Goal: Task Accomplishment & Management: Use online tool/utility

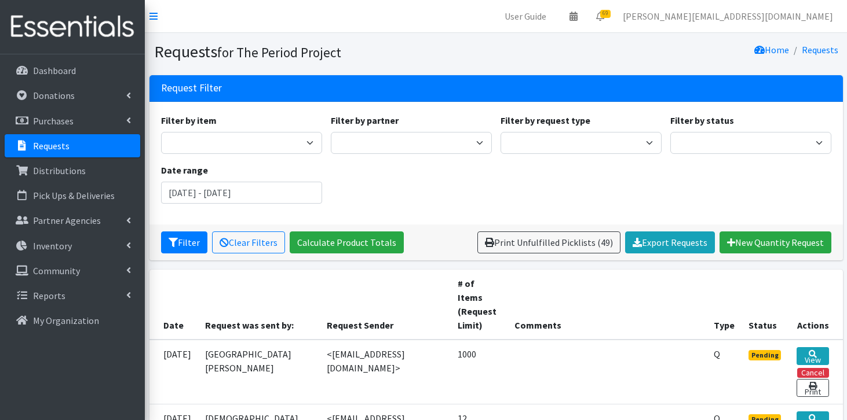
click at [70, 147] on link "Requests" at bounding box center [73, 145] width 136 height 23
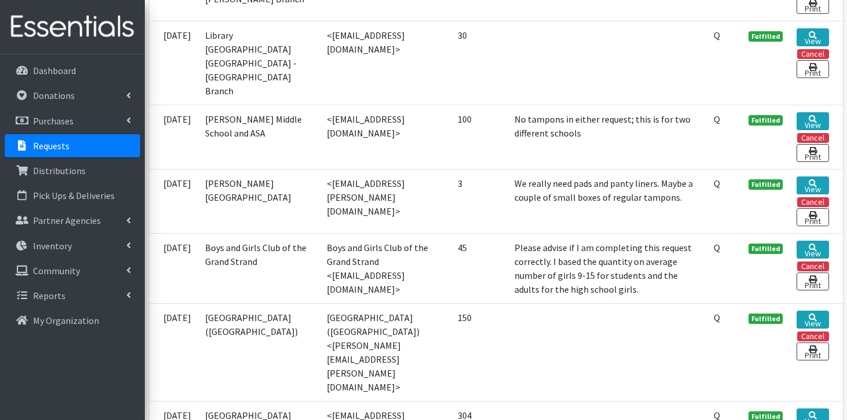
scroll to position [3057, 0]
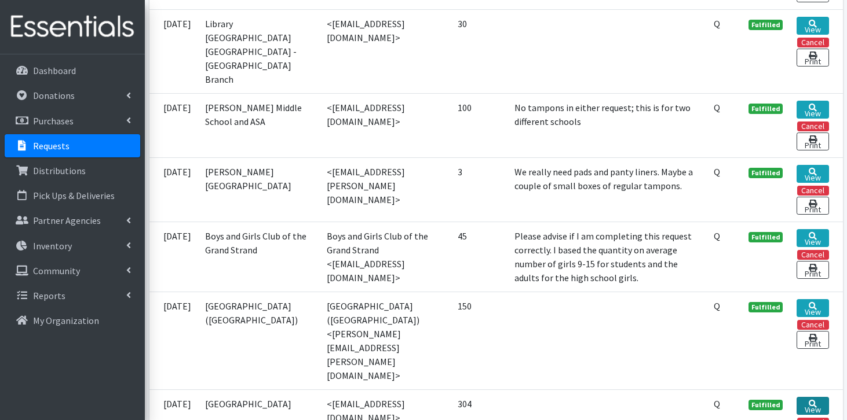
click at [802, 397] on link "View" at bounding box center [812, 406] width 32 height 18
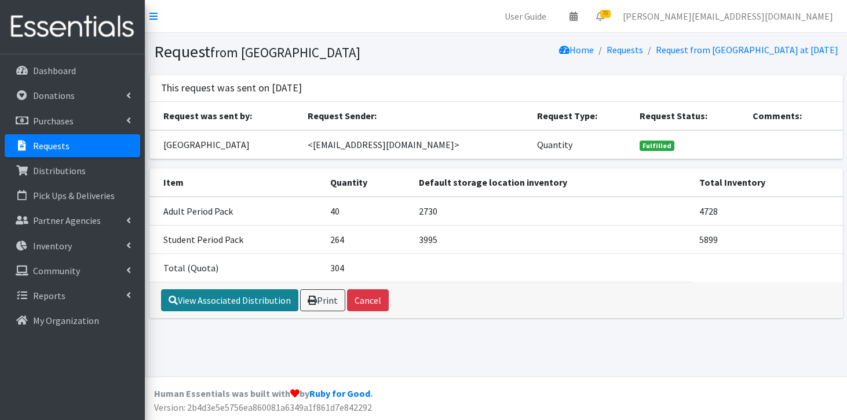
click at [233, 297] on link "View Associated Distribution" at bounding box center [229, 301] width 137 height 22
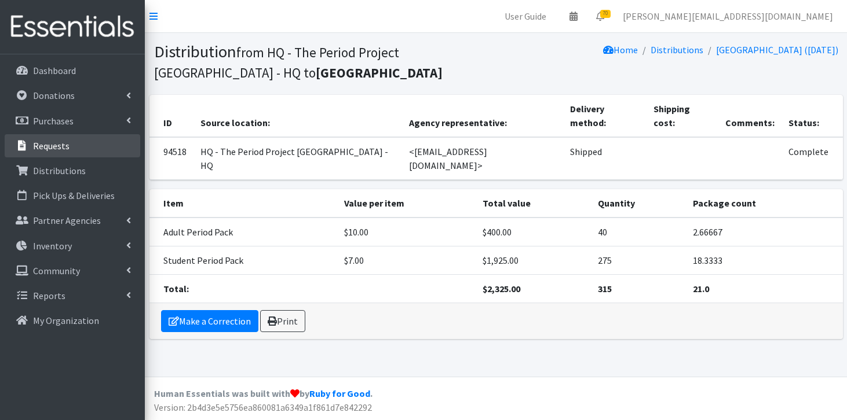
click at [57, 140] on p "Requests" at bounding box center [51, 146] width 36 height 12
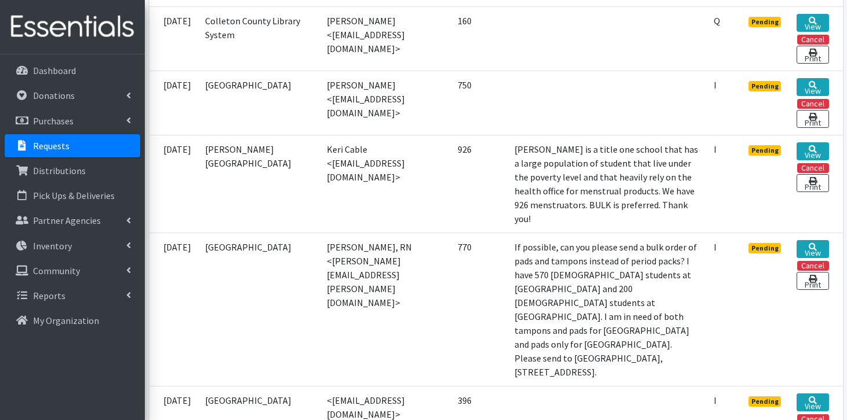
scroll to position [597, 0]
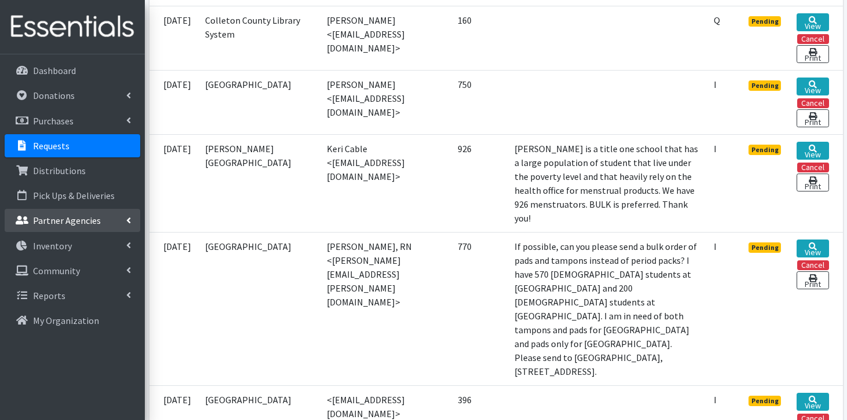
click at [95, 226] on link "Partner Agencies" at bounding box center [73, 220] width 136 height 23
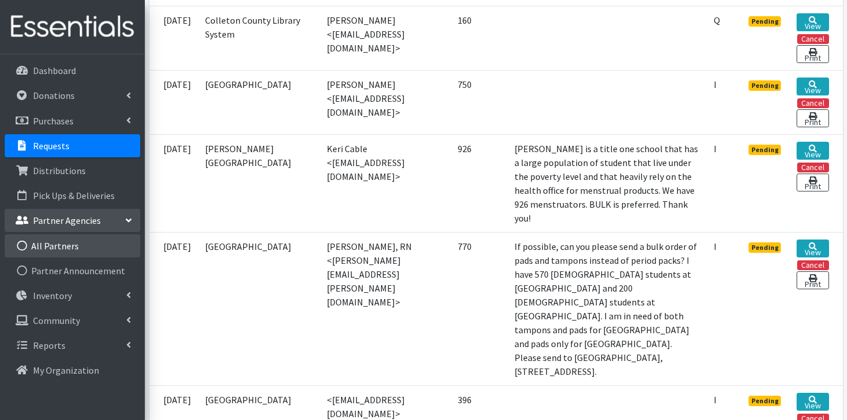
click at [83, 248] on link "All Partners" at bounding box center [73, 246] width 136 height 23
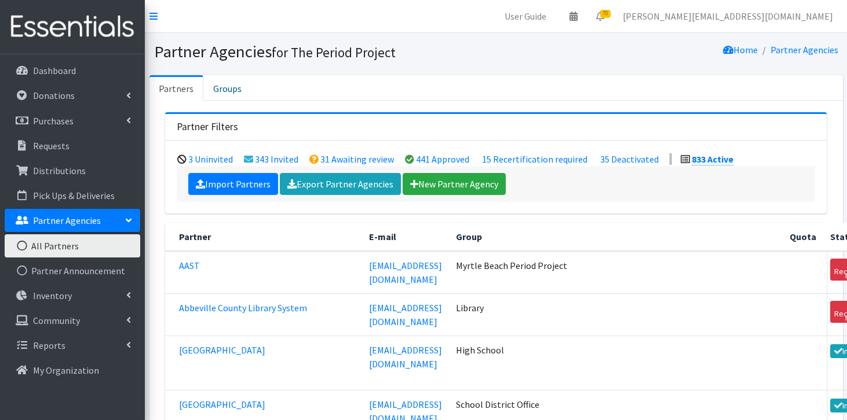
click at [250, 179] on link "Import Partners" at bounding box center [233, 184] width 90 height 22
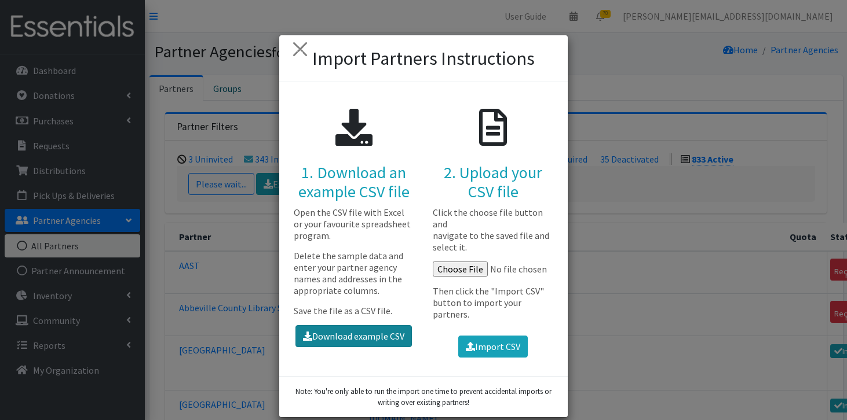
click at [314, 341] on link "Download example CSV" at bounding box center [353, 336] width 116 height 22
